Goal: Transaction & Acquisition: Purchase product/service

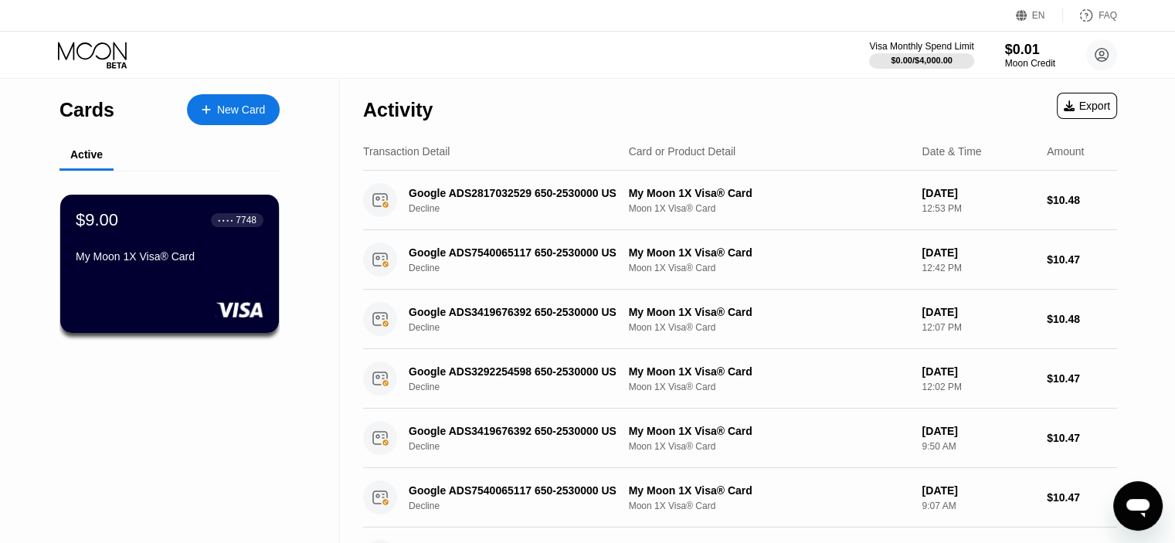
click at [243, 117] on div "New Card" at bounding box center [233, 109] width 93 height 31
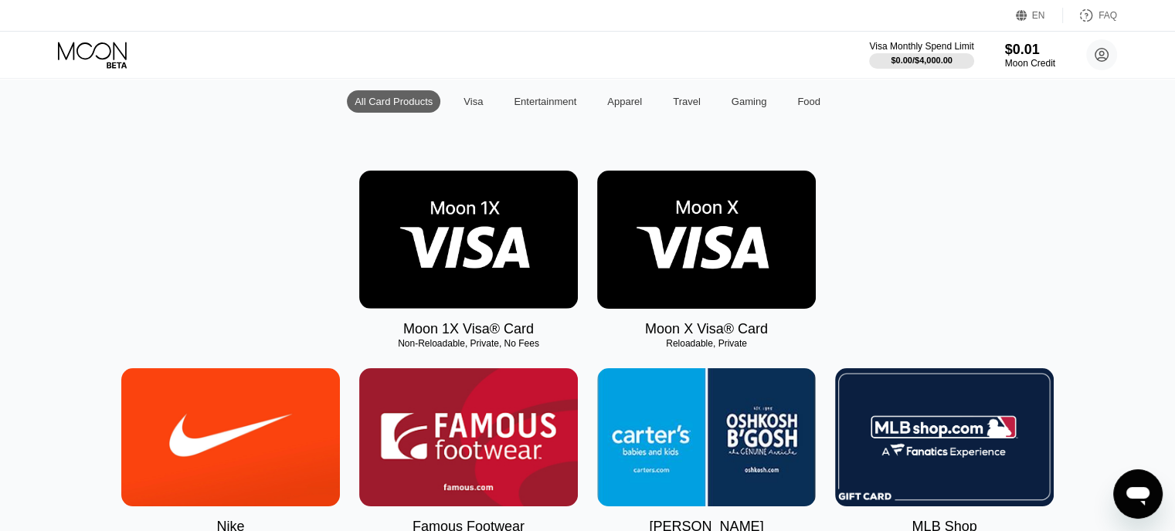
scroll to position [232, 0]
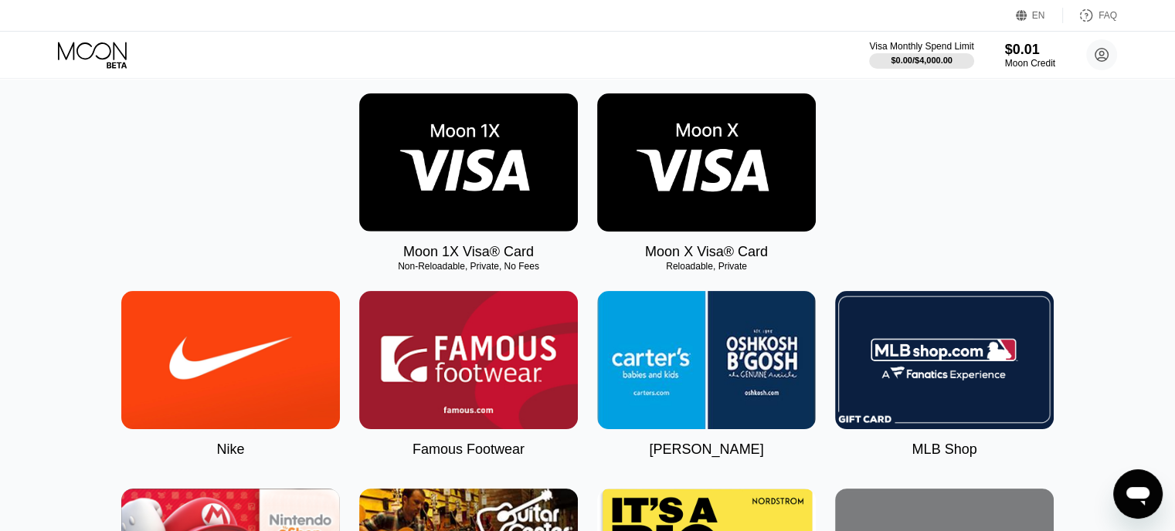
click at [485, 171] on img at bounding box center [468, 162] width 219 height 138
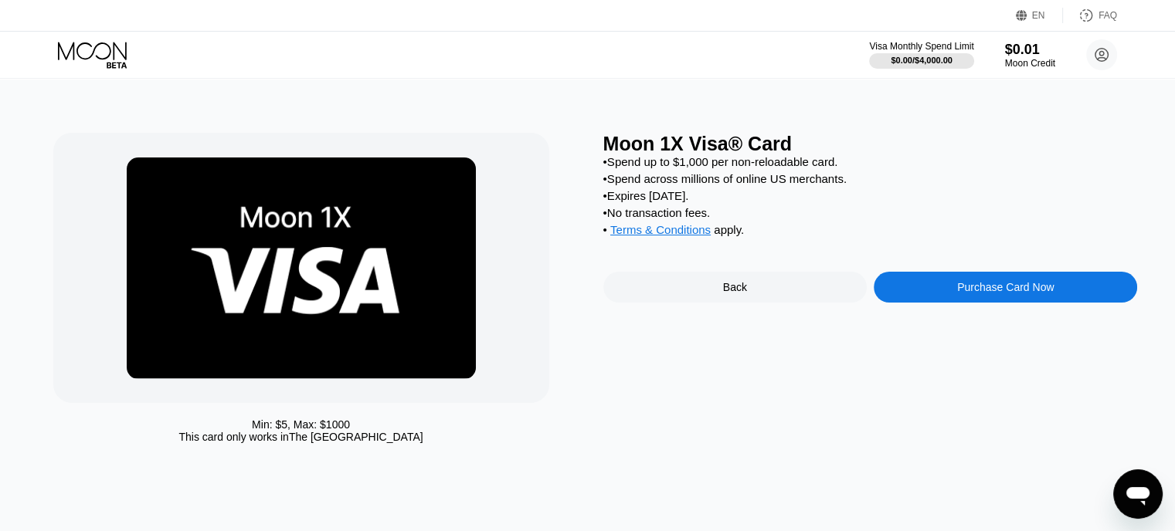
click at [970, 294] on div "Purchase Card Now" at bounding box center [1005, 287] width 97 height 12
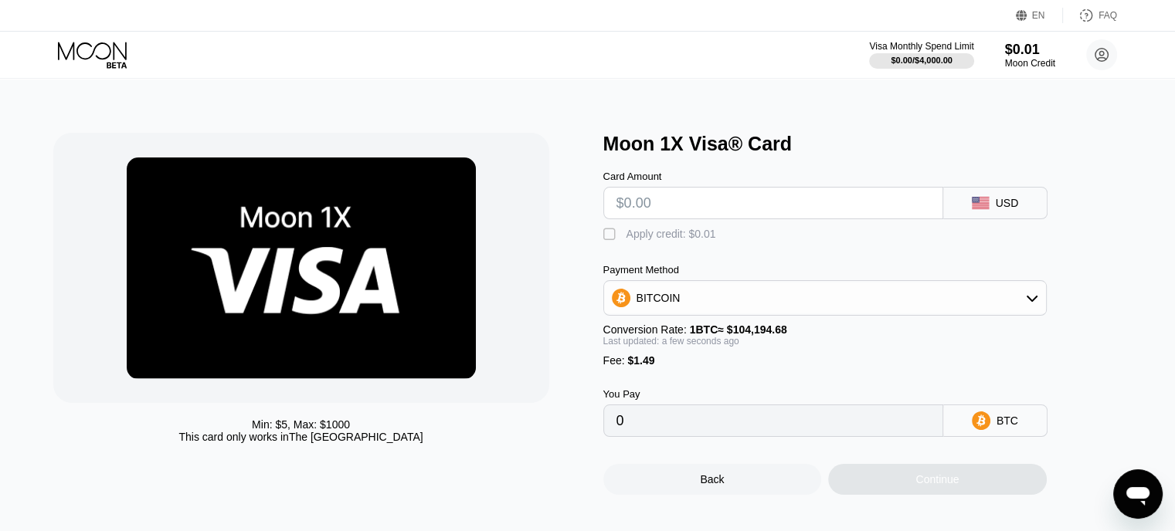
click at [687, 204] on input "text" at bounding box center [773, 203] width 314 height 31
type input "$5"
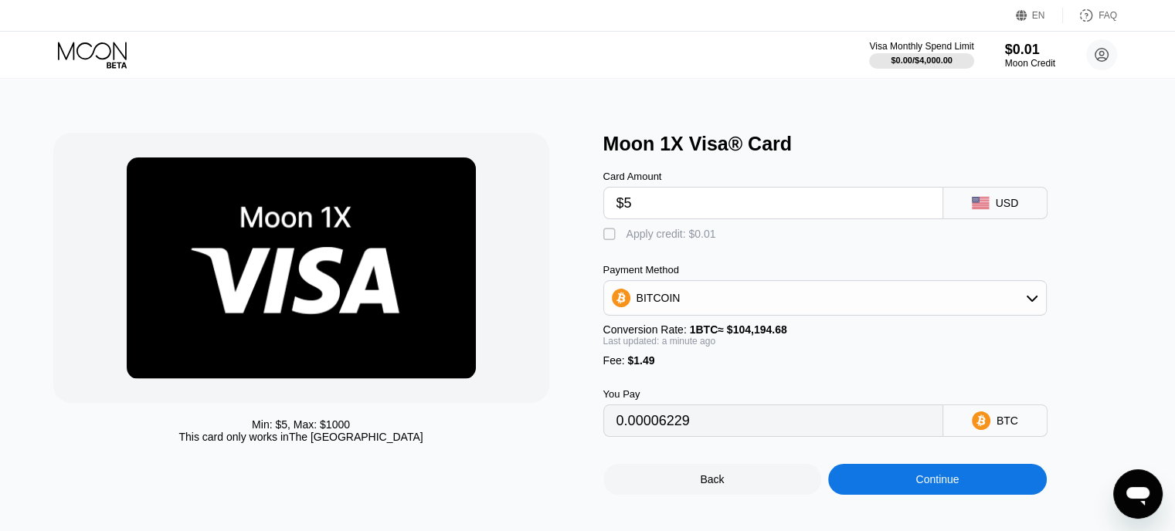
type input "0.00006229"
type input "$5"
click at [1073, 265] on div "Card Amount $5 USD  Apply credit: $0.01 Payment Method BITCOIN Conversion Rate…" at bounding box center [850, 296] width 494 height 282
click at [731, 297] on div "BITCOIN" at bounding box center [825, 298] width 442 height 31
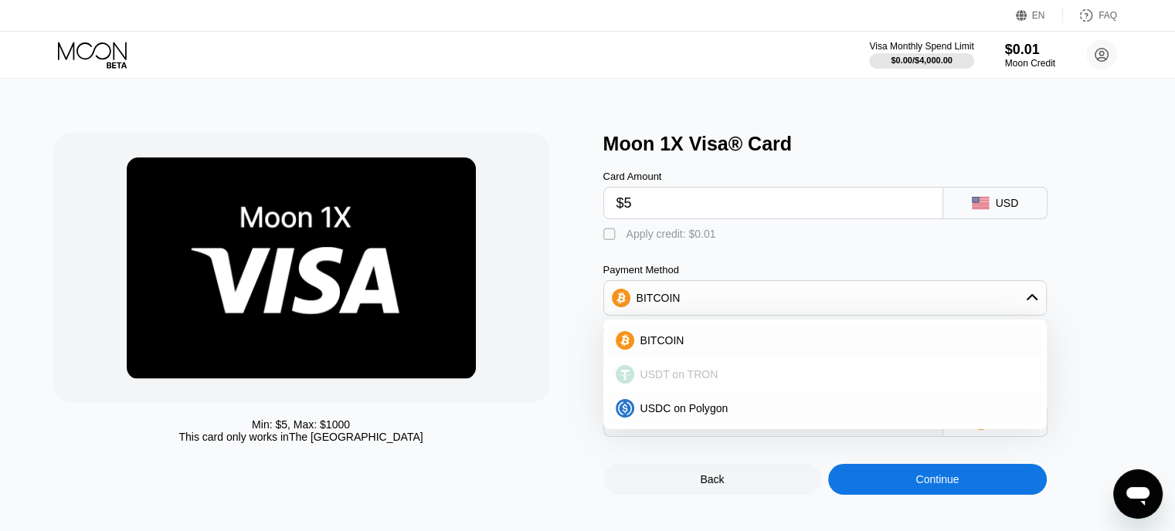
click at [709, 381] on span "USDT on TRON" at bounding box center [679, 374] width 78 height 12
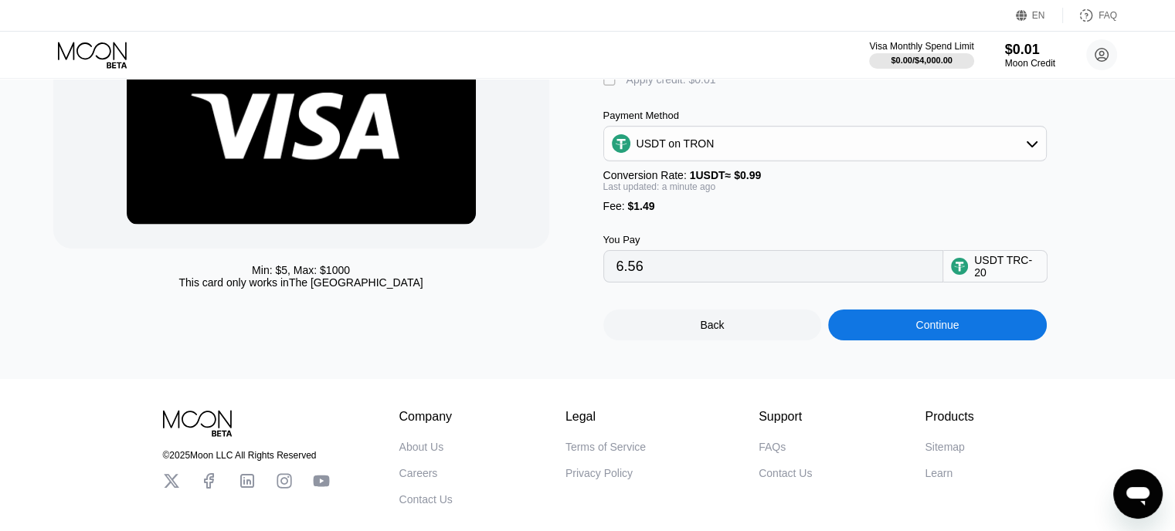
scroll to position [77, 0]
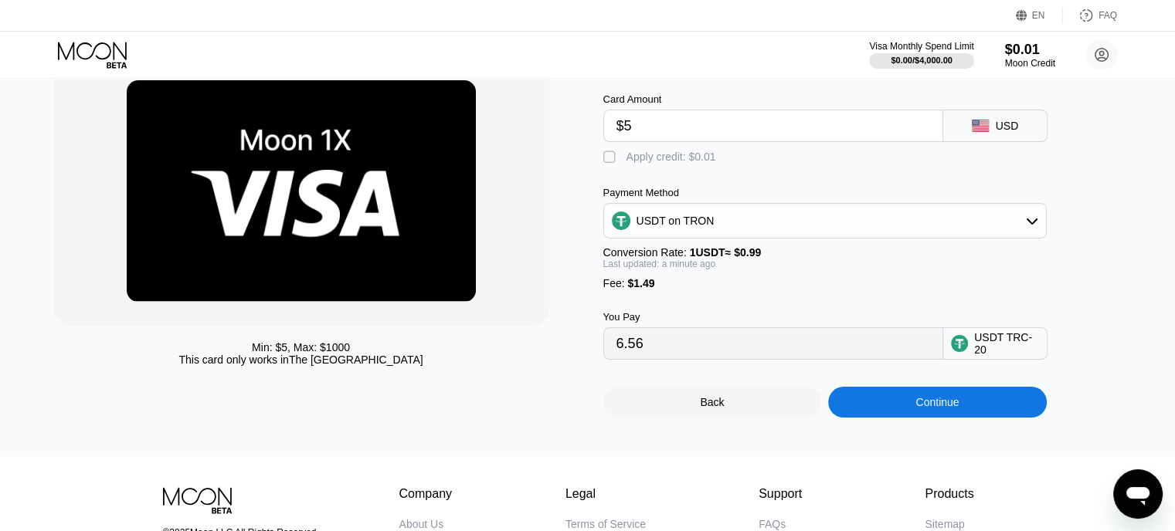
click at [611, 163] on div "" at bounding box center [610, 157] width 15 height 15
click at [610, 165] on div "" at bounding box center [610, 157] width 15 height 15
type input "6.56"
click at [942, 409] on div "Continue" at bounding box center [936, 402] width 43 height 12
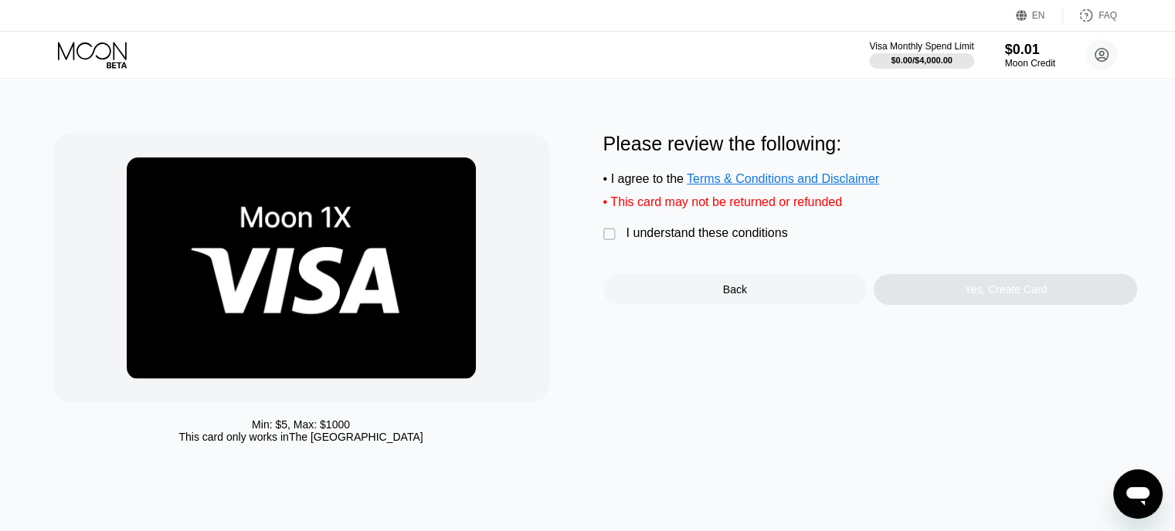
click at [684, 240] on div "I understand these conditions" at bounding box center [706, 233] width 161 height 14
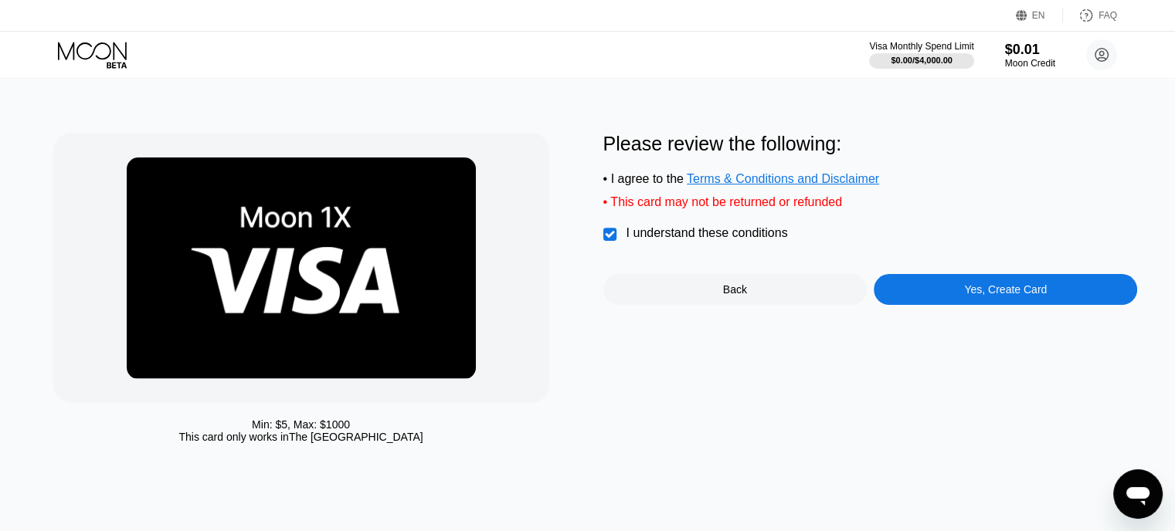
click at [979, 296] on div "Yes, Create Card" at bounding box center [1005, 289] width 83 height 12
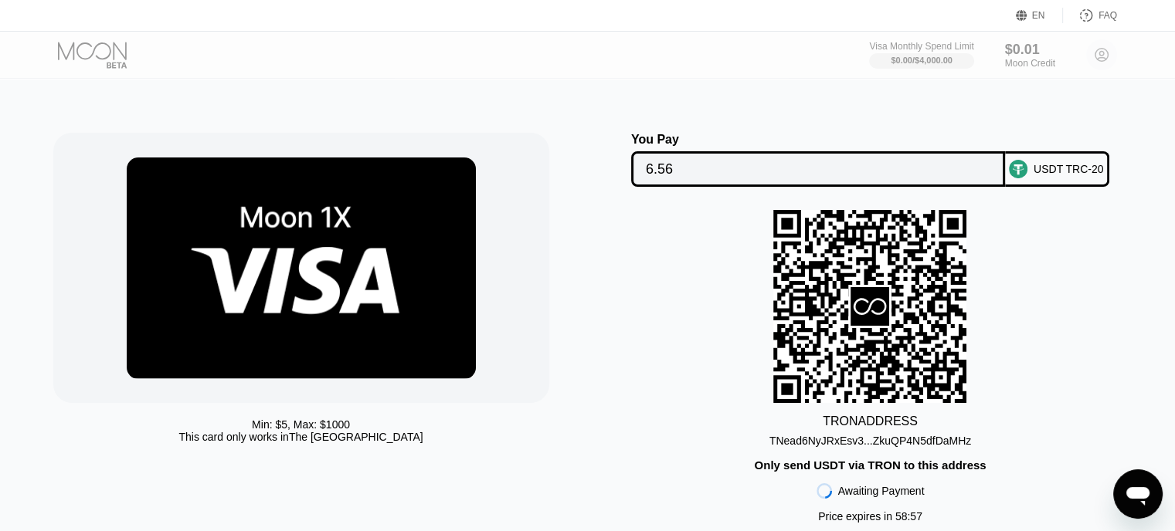
scroll to position [77, 0]
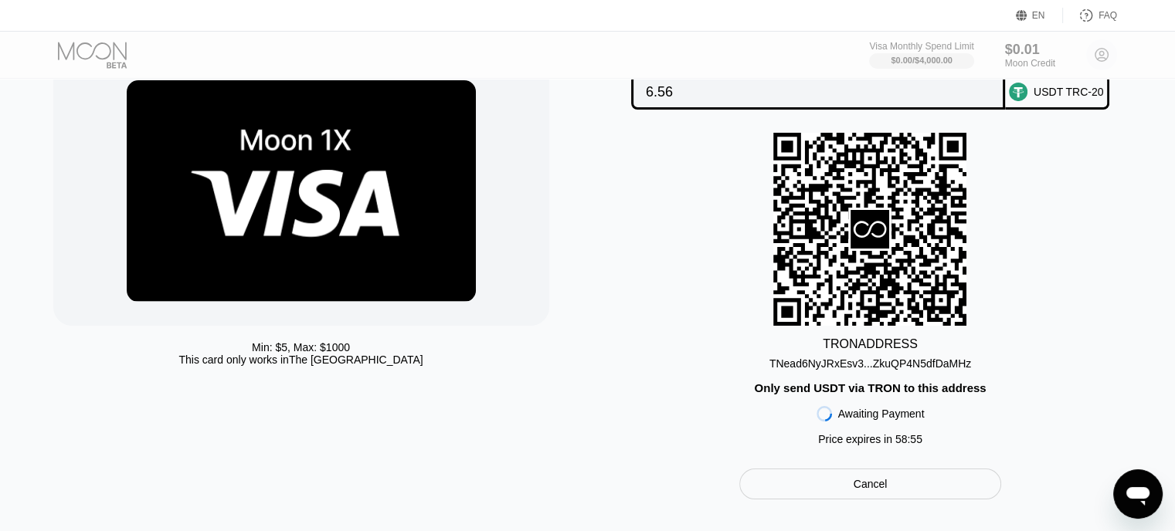
click at [850, 368] on div "TNead6NyJRxEsv3...ZkuQP4N5dfDaMHz" at bounding box center [870, 364] width 202 height 12
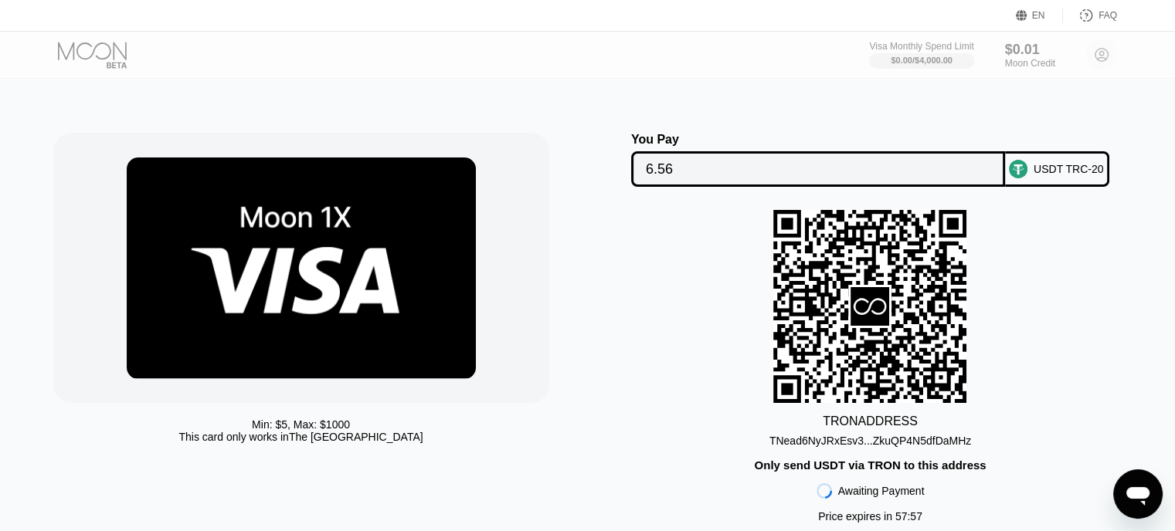
click at [1053, 168] on div "USDT TRC-20" at bounding box center [1068, 169] width 70 height 12
click at [1068, 270] on div "TRON ADDRESS TNead6NyJRxEsv3...ZkuQP4N5dfDaMHz Only send USDT via TRON to this …" at bounding box center [870, 370] width 535 height 321
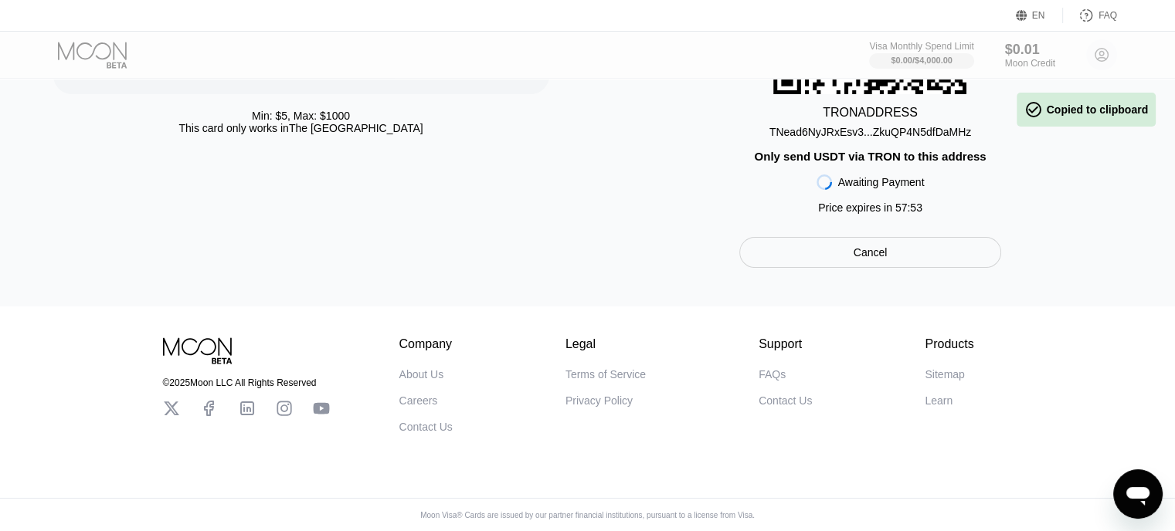
click at [877, 260] on div "Cancel" at bounding box center [871, 253] width 34 height 14
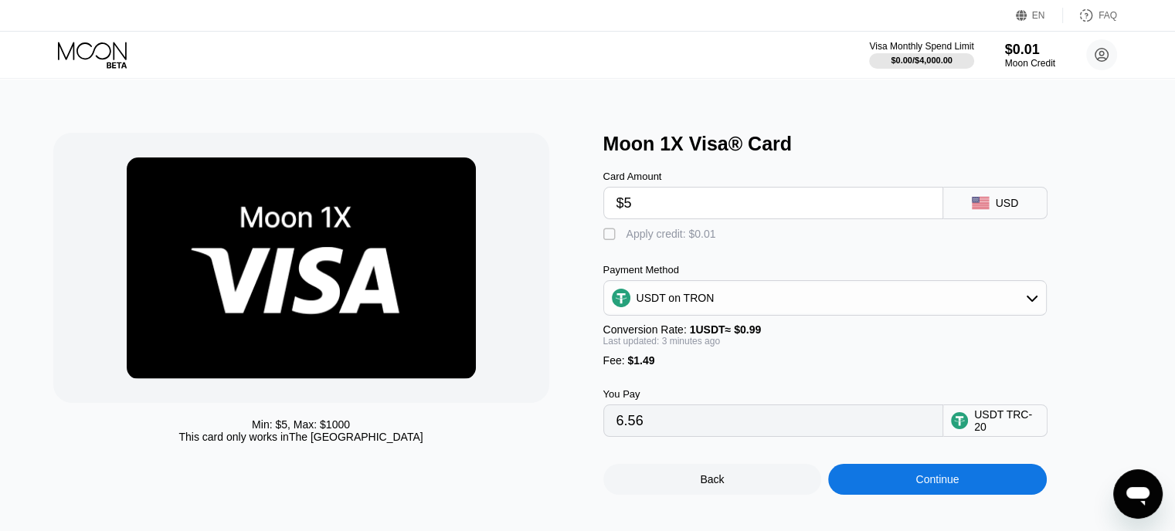
click at [772, 305] on div "USDT on TRON" at bounding box center [825, 298] width 442 height 31
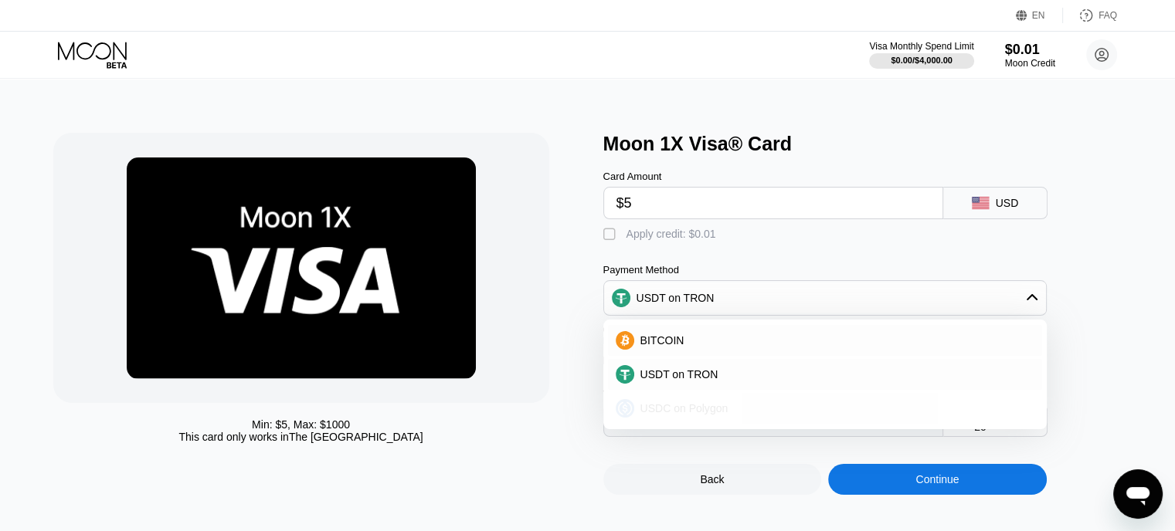
click at [782, 414] on div "USDC on Polygon" at bounding box center [834, 408] width 400 height 12
type input "6.49000000"
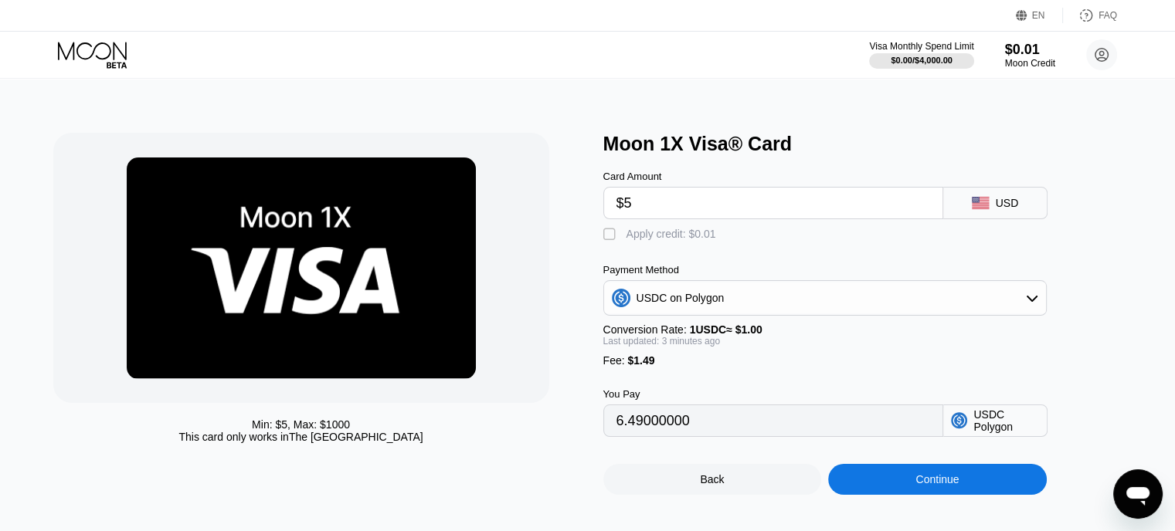
click at [633, 480] on div "Back" at bounding box center [712, 479] width 219 height 31
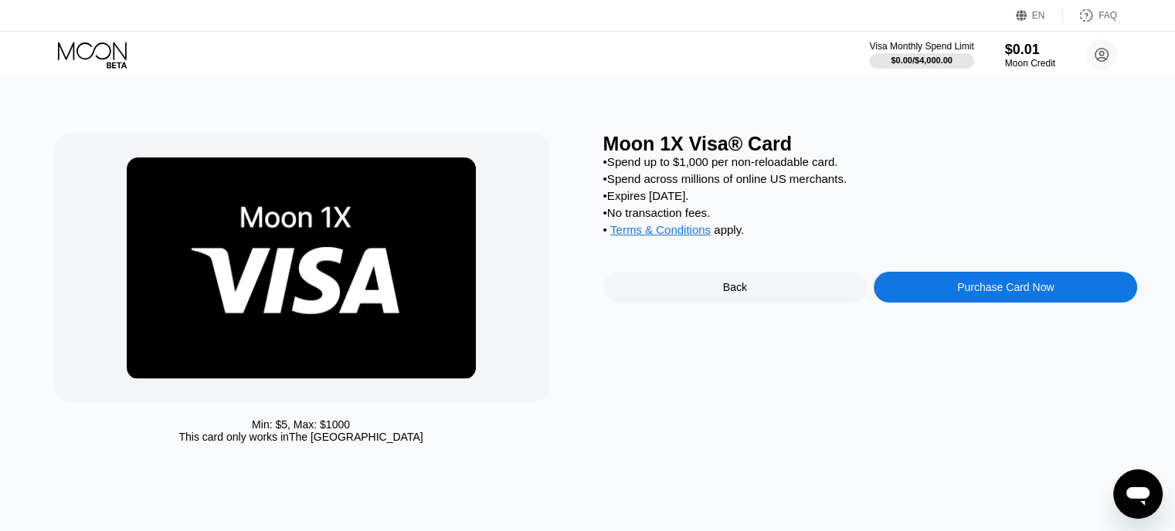
click at [752, 303] on div "Back" at bounding box center [734, 287] width 263 height 31
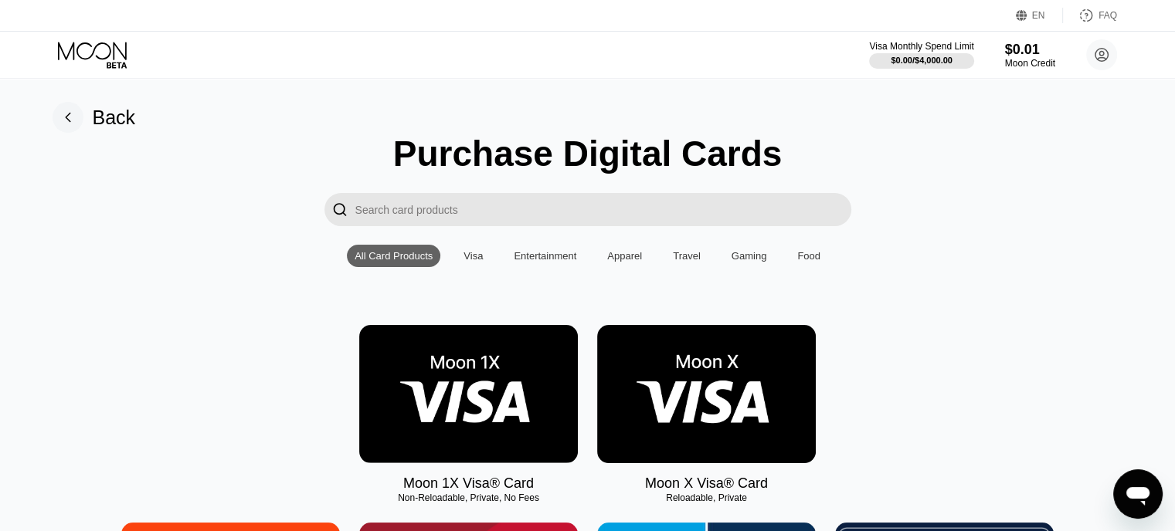
click at [519, 399] on img at bounding box center [468, 394] width 219 height 138
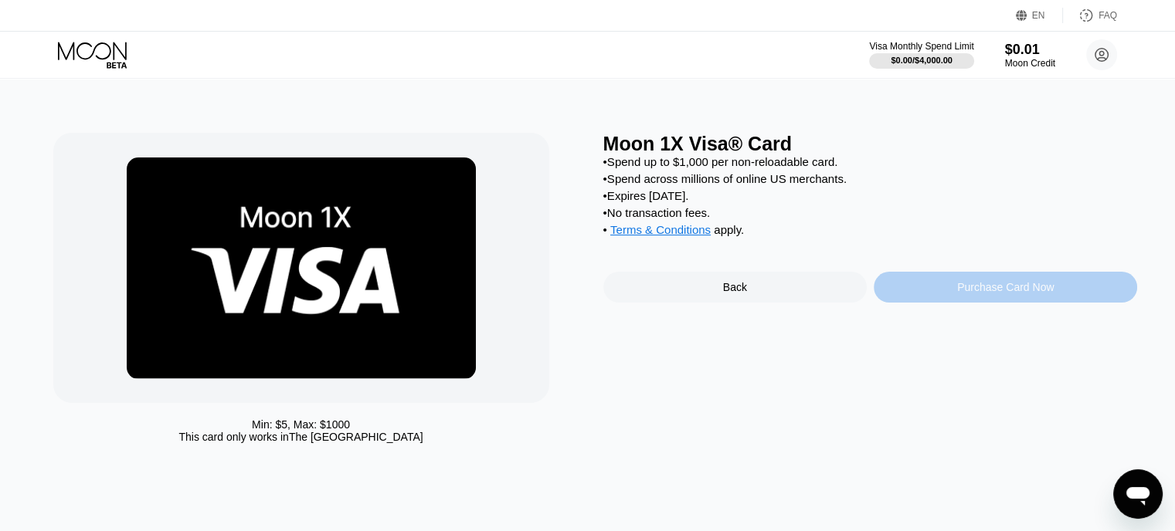
click at [966, 294] on div "Purchase Card Now" at bounding box center [1005, 287] width 97 height 12
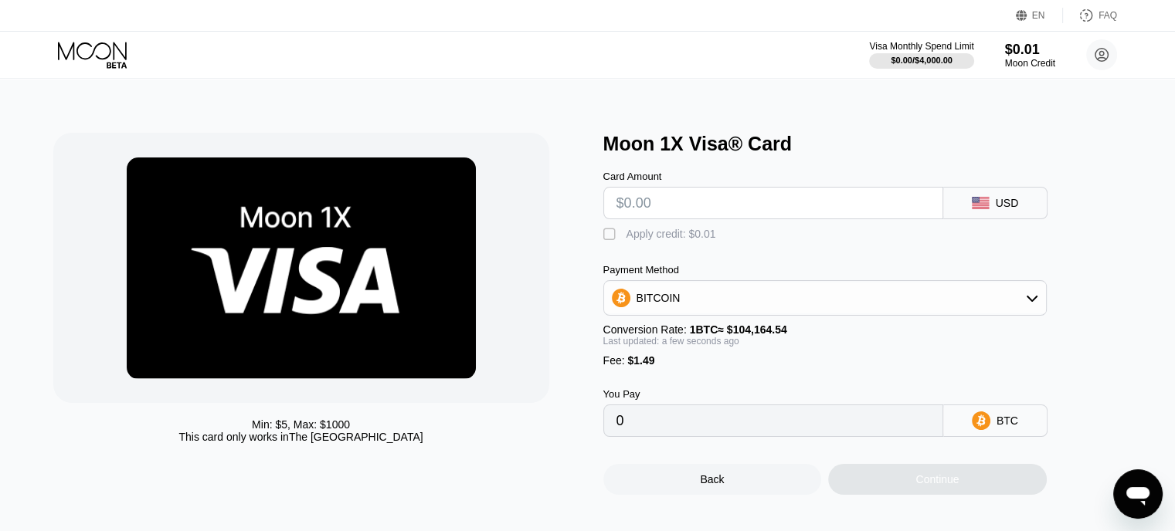
click at [887, 300] on div "BITCOIN" at bounding box center [825, 298] width 442 height 31
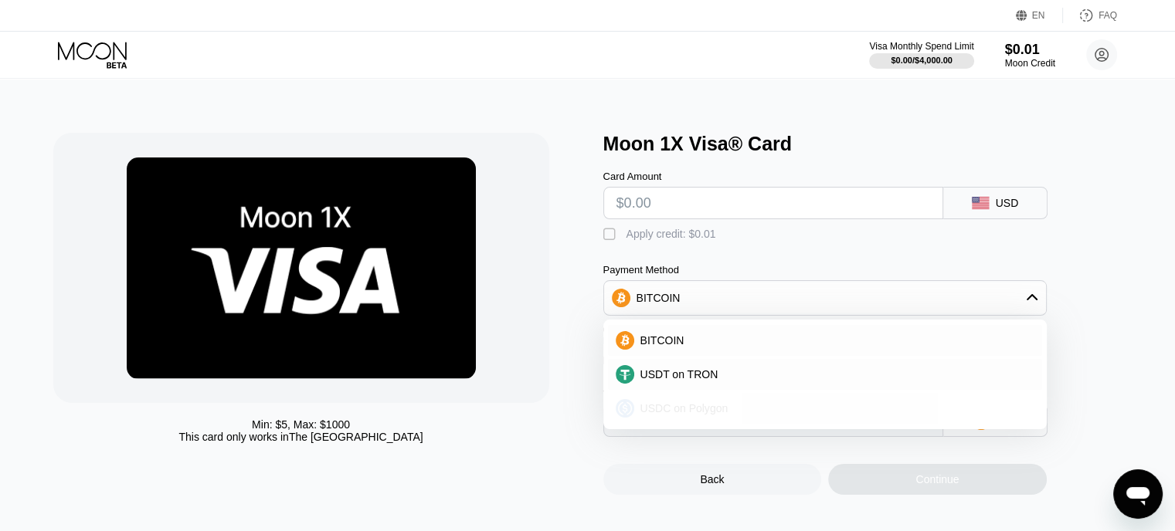
click at [725, 415] on div "USDC on Polygon" at bounding box center [834, 408] width 400 height 12
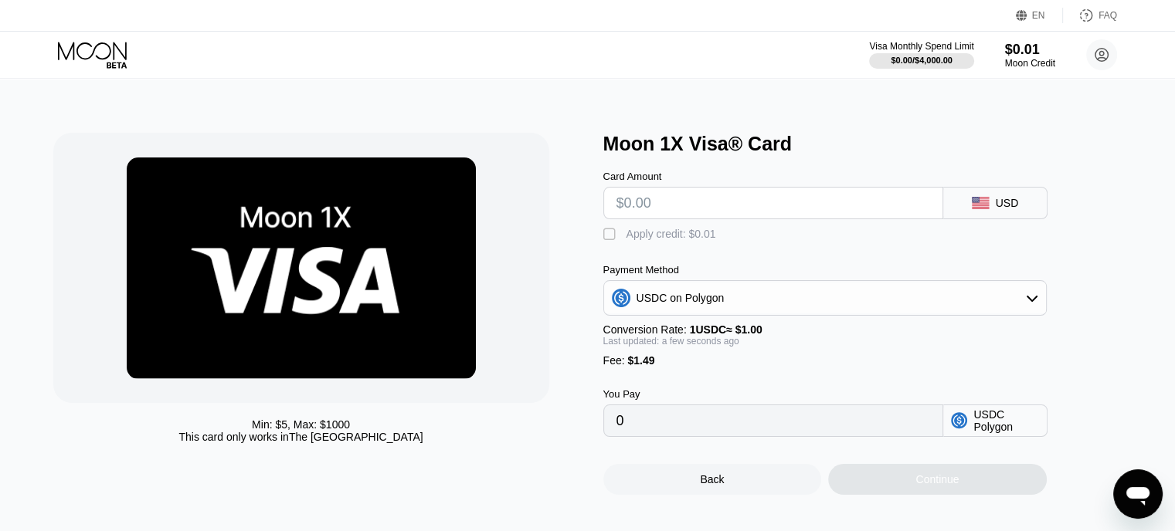
click at [675, 209] on input "text" at bounding box center [773, 203] width 314 height 31
type input "$5"
type input "6.49000000"
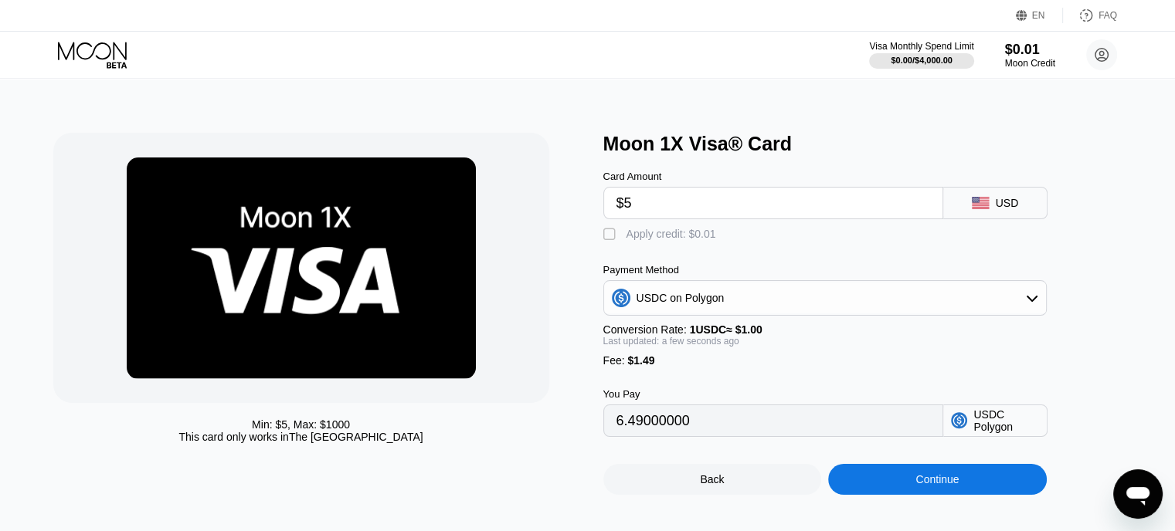
type input "$5"
click at [583, 487] on div "Min: $ 5 , Max: $ 1000 This card only works in The United States" at bounding box center [320, 314] width 535 height 362
click at [811, 304] on div "USDC on Polygon" at bounding box center [825, 298] width 442 height 31
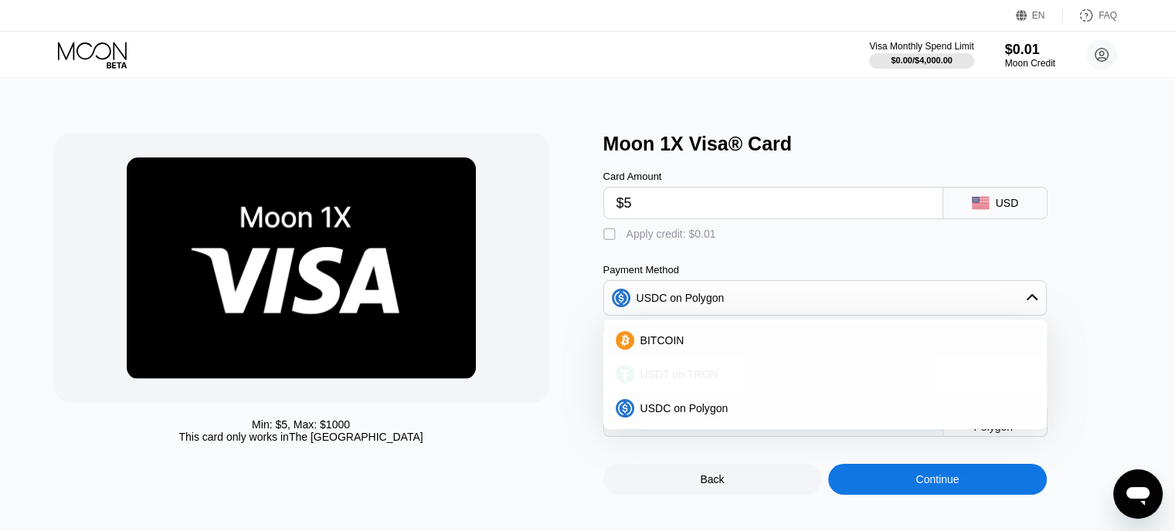
click at [763, 381] on div "USDT on TRON" at bounding box center [834, 374] width 400 height 12
type input "6.56"
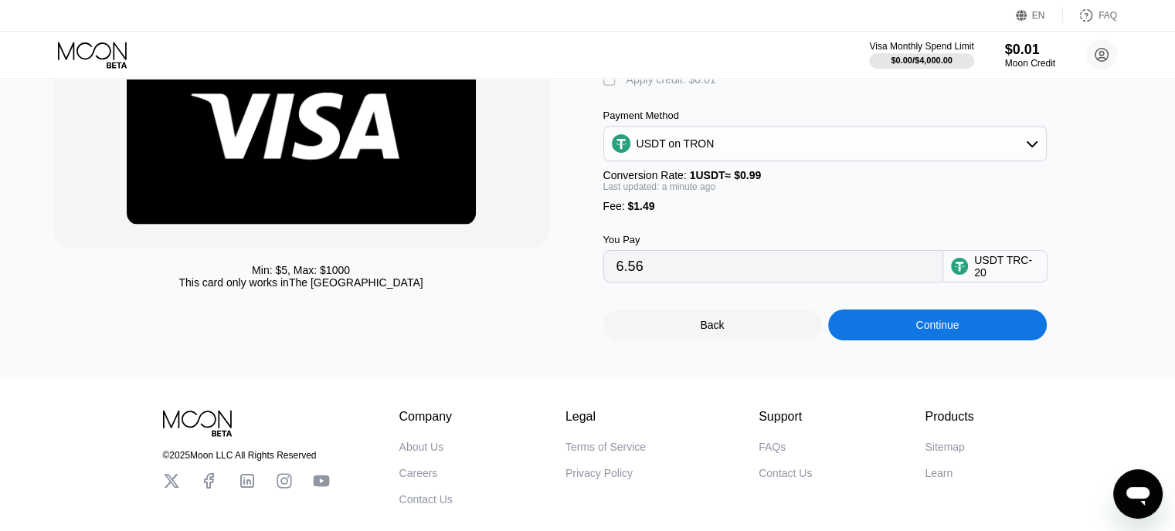
scroll to position [77, 0]
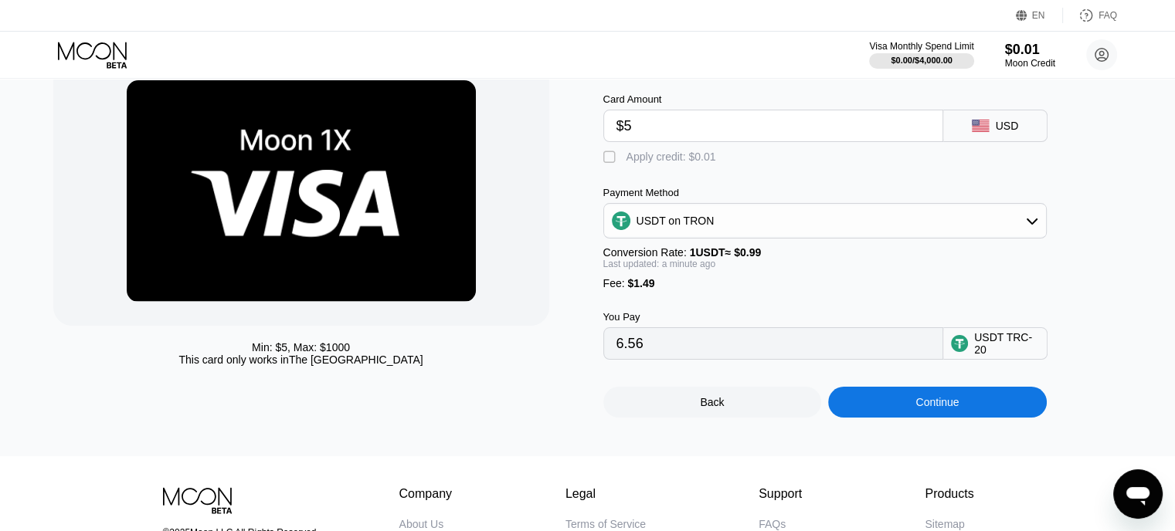
drag, startPoint x: 652, startPoint y: 136, endPoint x: 563, endPoint y: 126, distance: 89.4
click at [556, 128] on div "Min: $ 5 , Max: $ 1000 This card only works in The United States Moon 1X Visa® …" at bounding box center [587, 237] width 1069 height 362
click at [644, 134] on input "$5" at bounding box center [773, 125] width 314 height 31
click at [649, 131] on input "$5" at bounding box center [773, 125] width 314 height 31
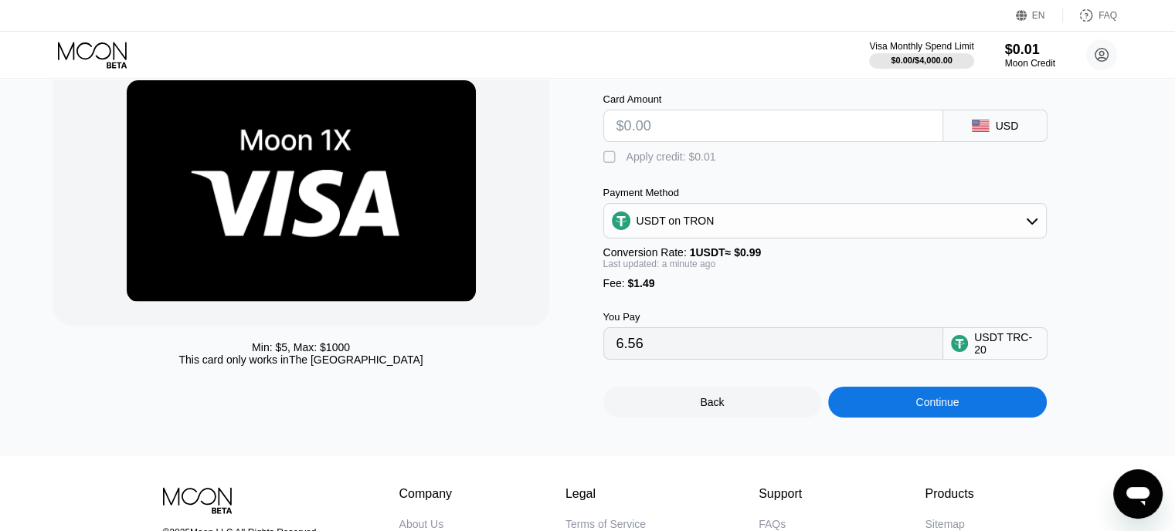
type input "$6"
type input "7.57"
type input "$7"
type input "8.58"
type input "0.00"
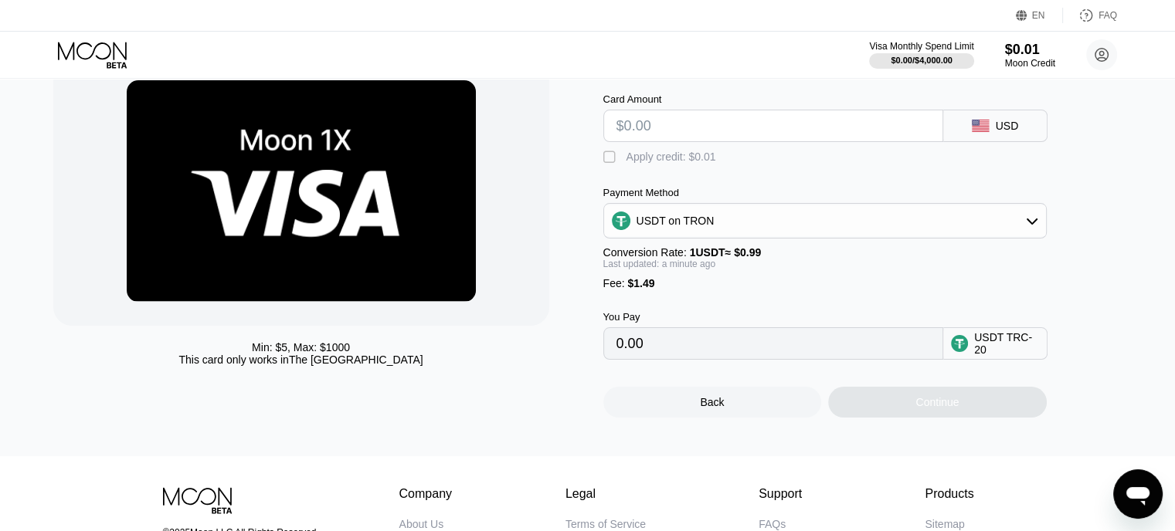
type input "$8"
type input "9.59"
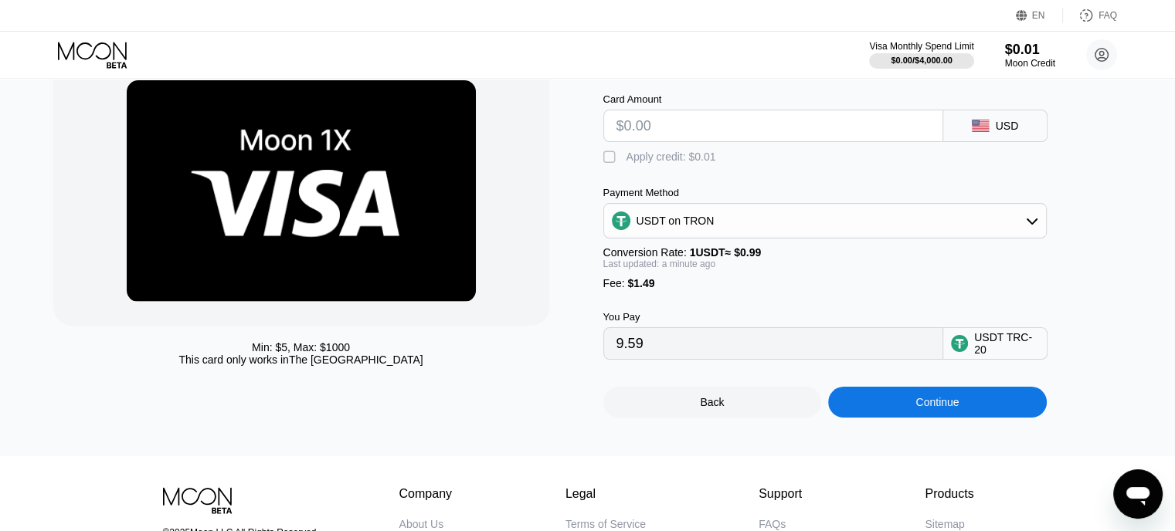
type input "$9"
type input "10.60"
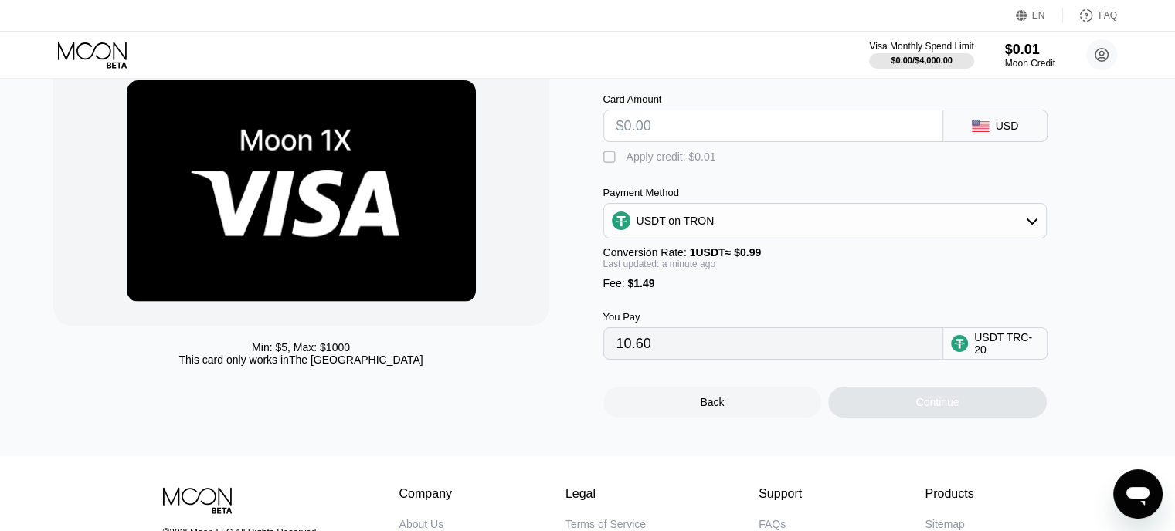
type input "0.00"
type input "$8"
type input "9.59"
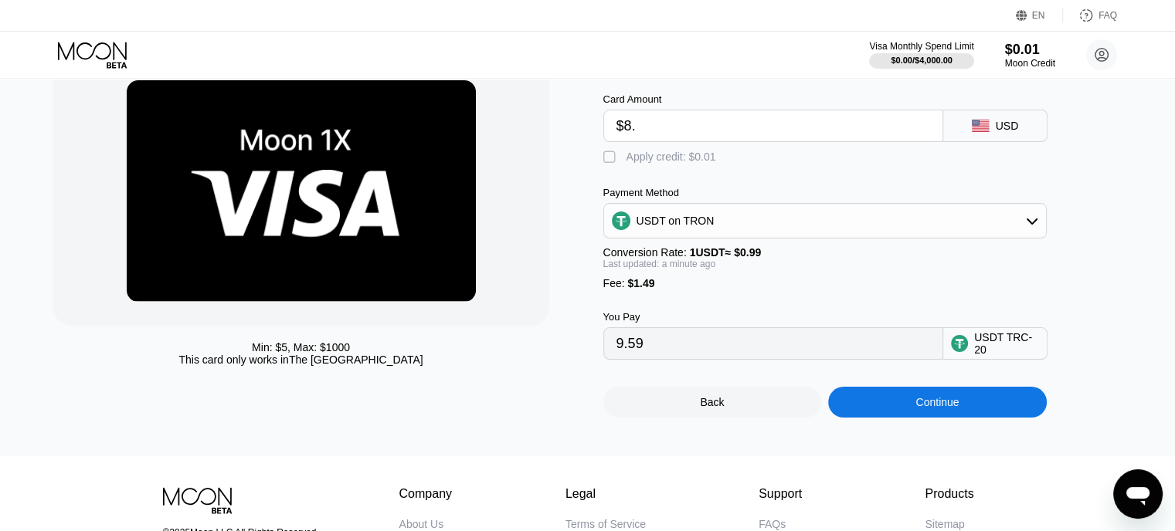
type input "$8.5"
type input "10.09"
type input "$8.4"
type input "9.99"
type input "$8.45"
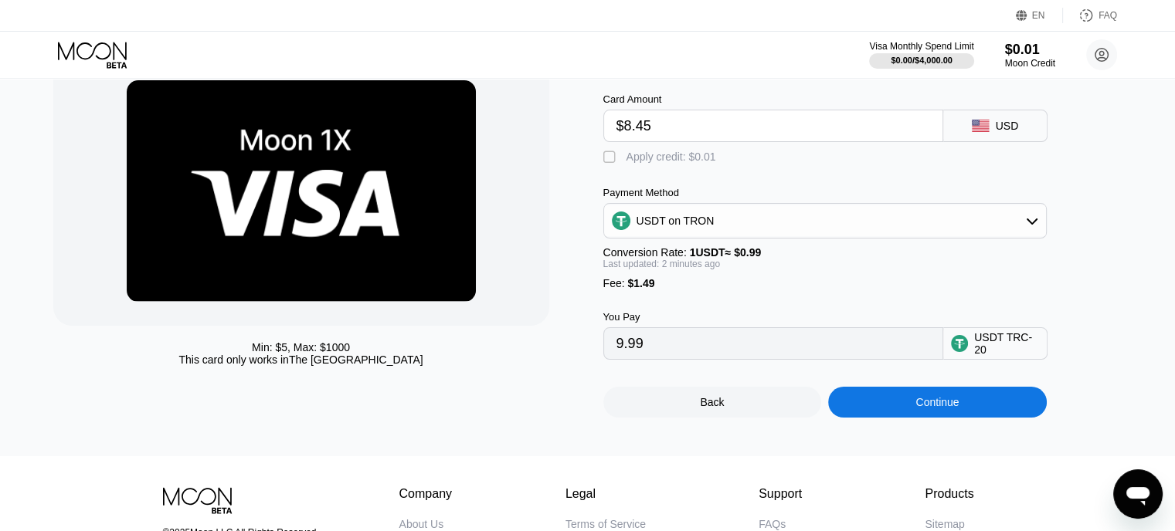
type input "10.04"
type input "$8.41"
type input "10.00"
type input "$8.41"
click at [1111, 196] on div "Moon 1X Visa® Card Card Amount $8.41 USD  Apply credit: $0.01 Payment Method U…" at bounding box center [870, 237] width 535 height 362
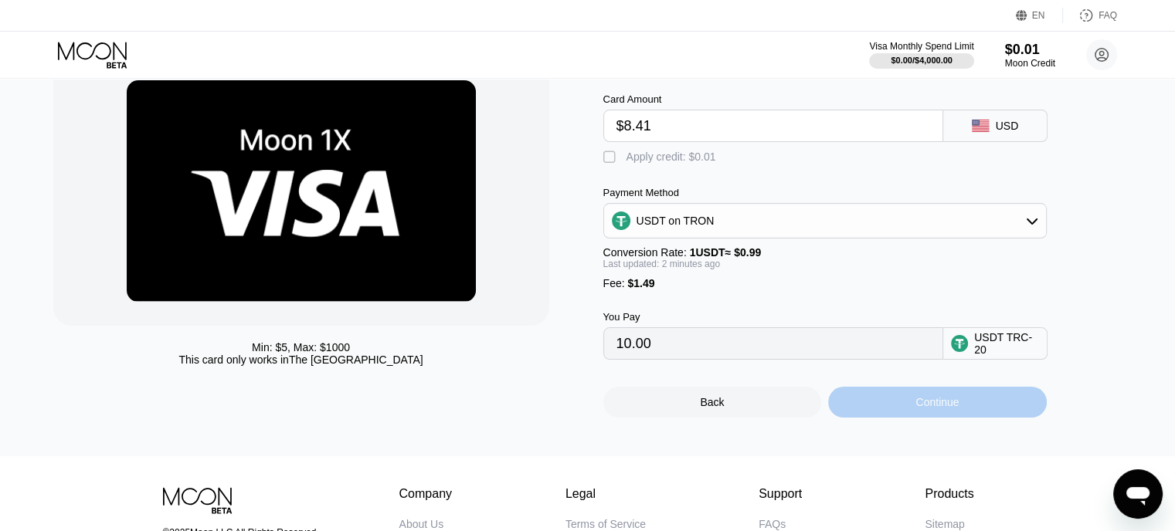
click at [921, 409] on div "Continue" at bounding box center [936, 402] width 43 height 12
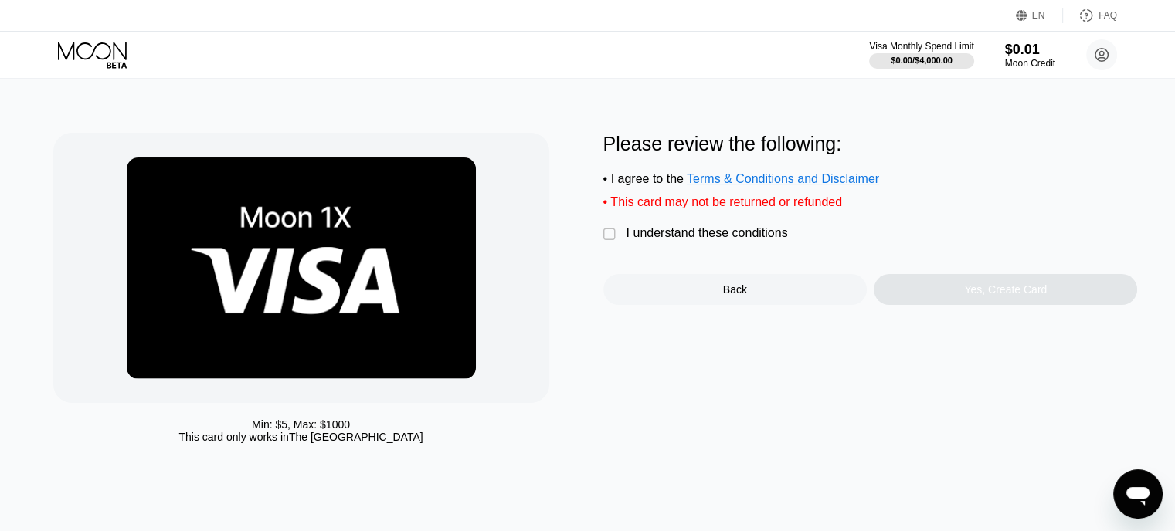
click at [742, 240] on div "I understand these conditions" at bounding box center [706, 233] width 161 height 14
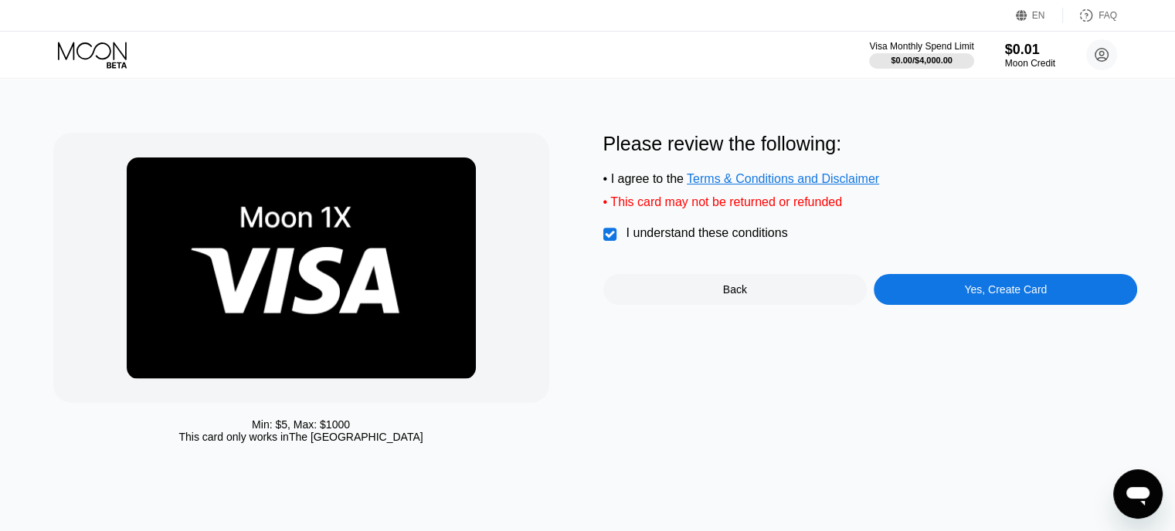
click at [979, 296] on div "Yes, Create Card" at bounding box center [1005, 289] width 83 height 12
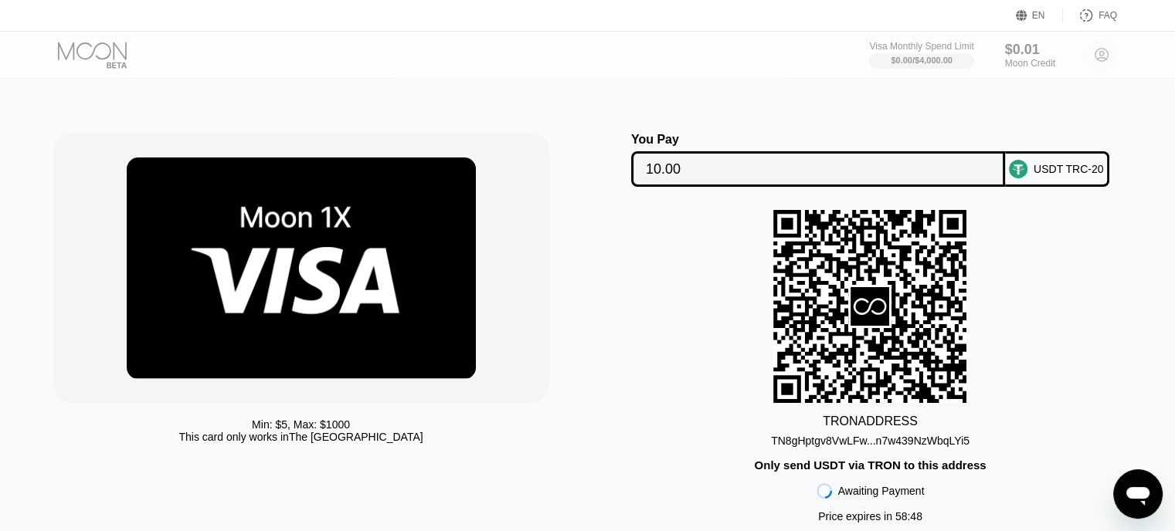
scroll to position [77, 0]
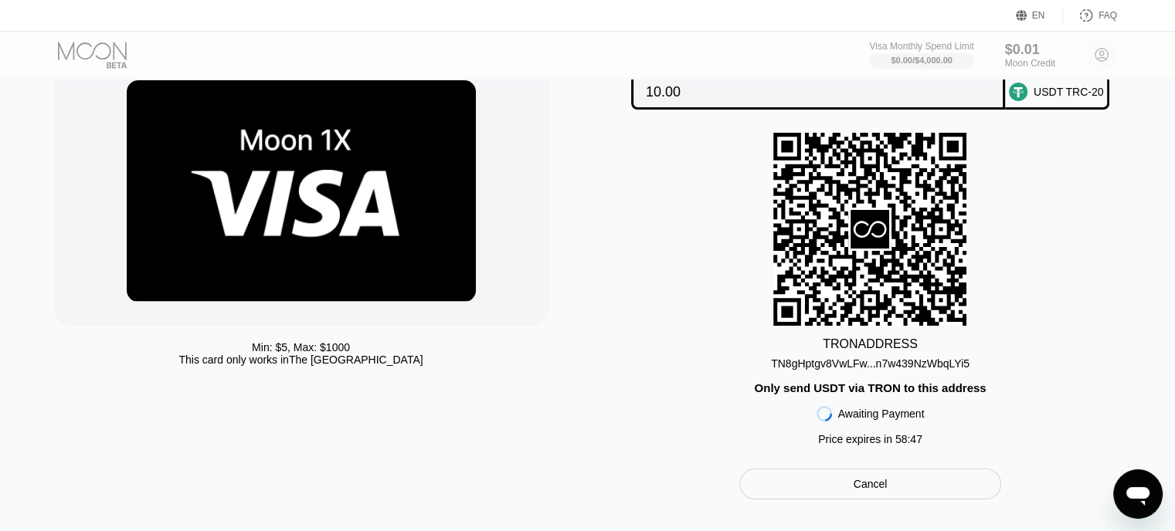
click at [814, 370] on div "TN8gHptgv8VwLFw...n7w439NzWbqLYi5" at bounding box center [870, 364] width 199 height 12
click at [893, 368] on div "TN8gHptgv8VwLFw...n7w439NzWbqLYi5" at bounding box center [870, 364] width 199 height 12
click at [901, 500] on div "Cancel" at bounding box center [870, 484] width 262 height 31
